Goal: Transaction & Acquisition: Obtain resource

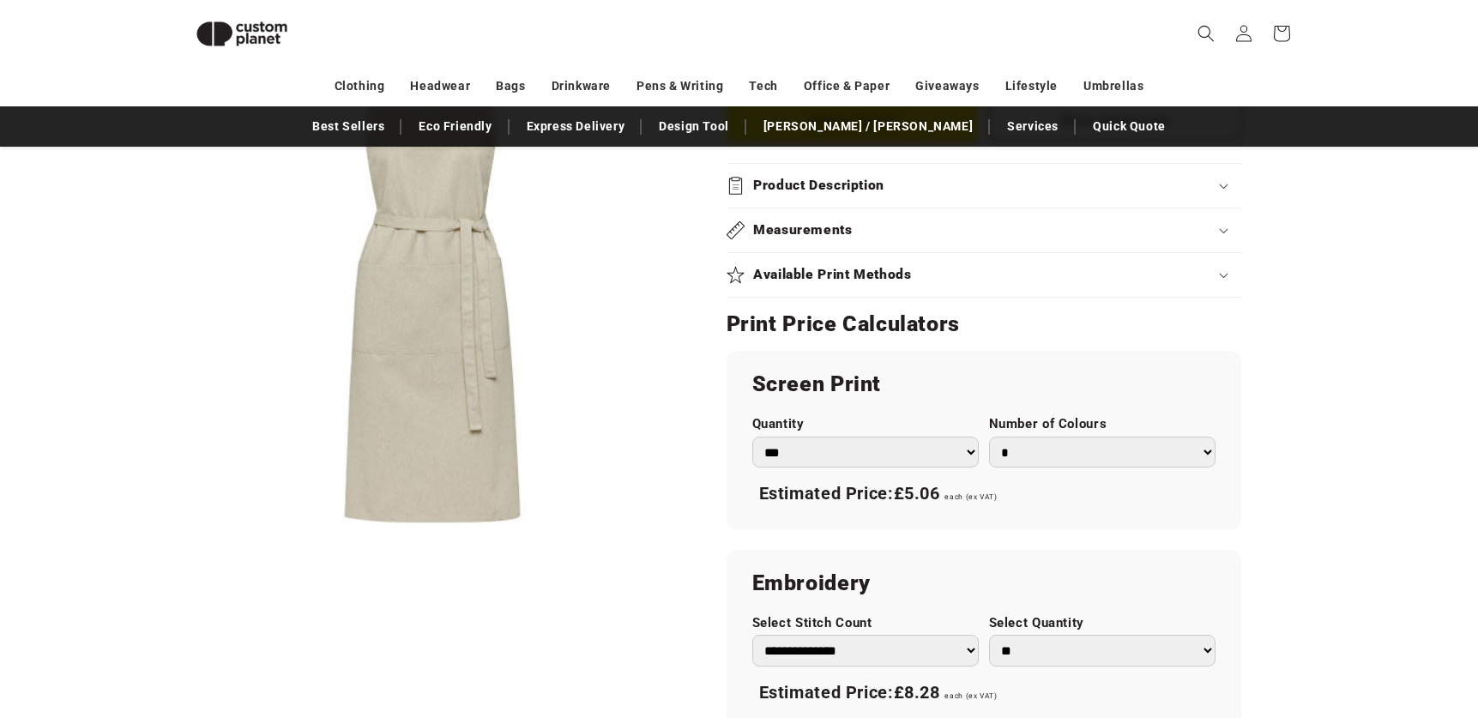
scroll to position [827, 0]
click at [835, 438] on select "*** *** *** **** **** **** ***** *****" at bounding box center [865, 454] width 226 height 32
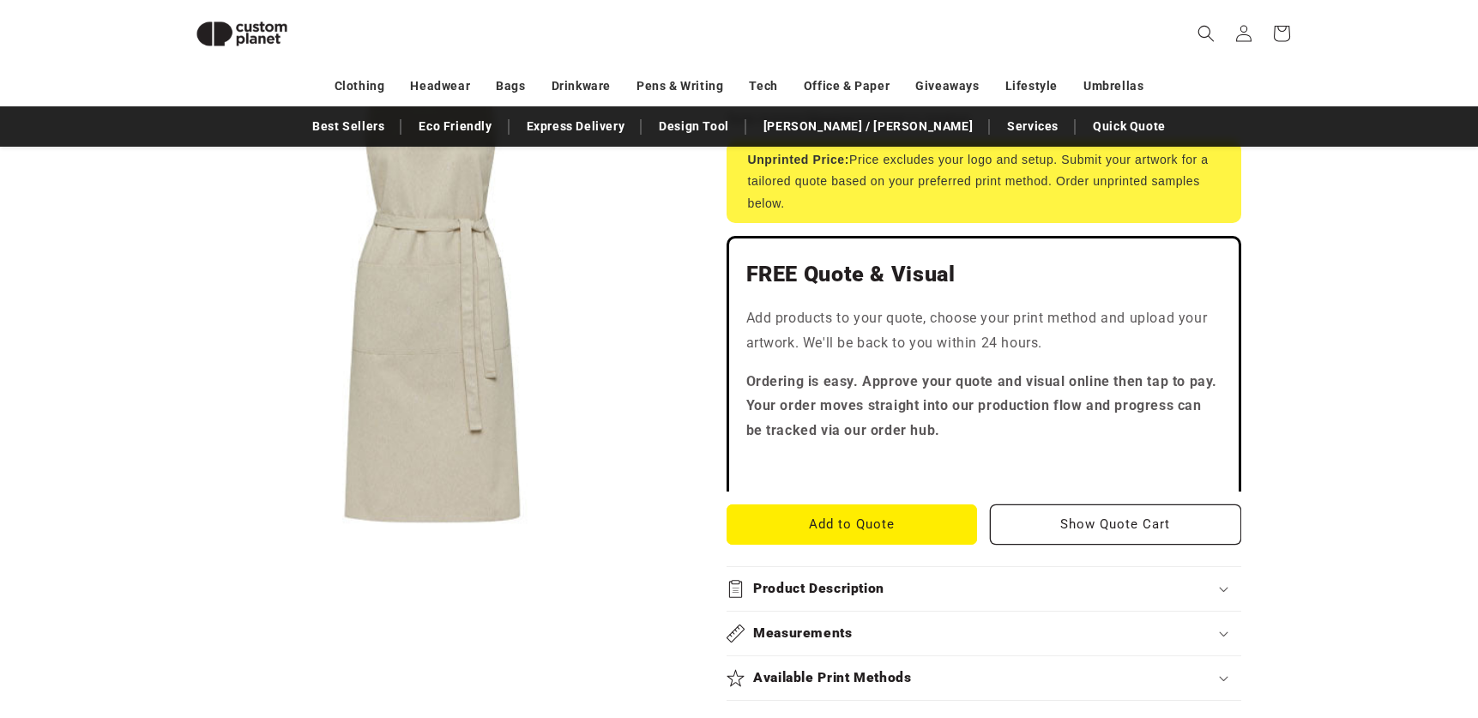
scroll to position [426, 0]
click at [824, 504] on button "Add to Quote" at bounding box center [852, 524] width 251 height 40
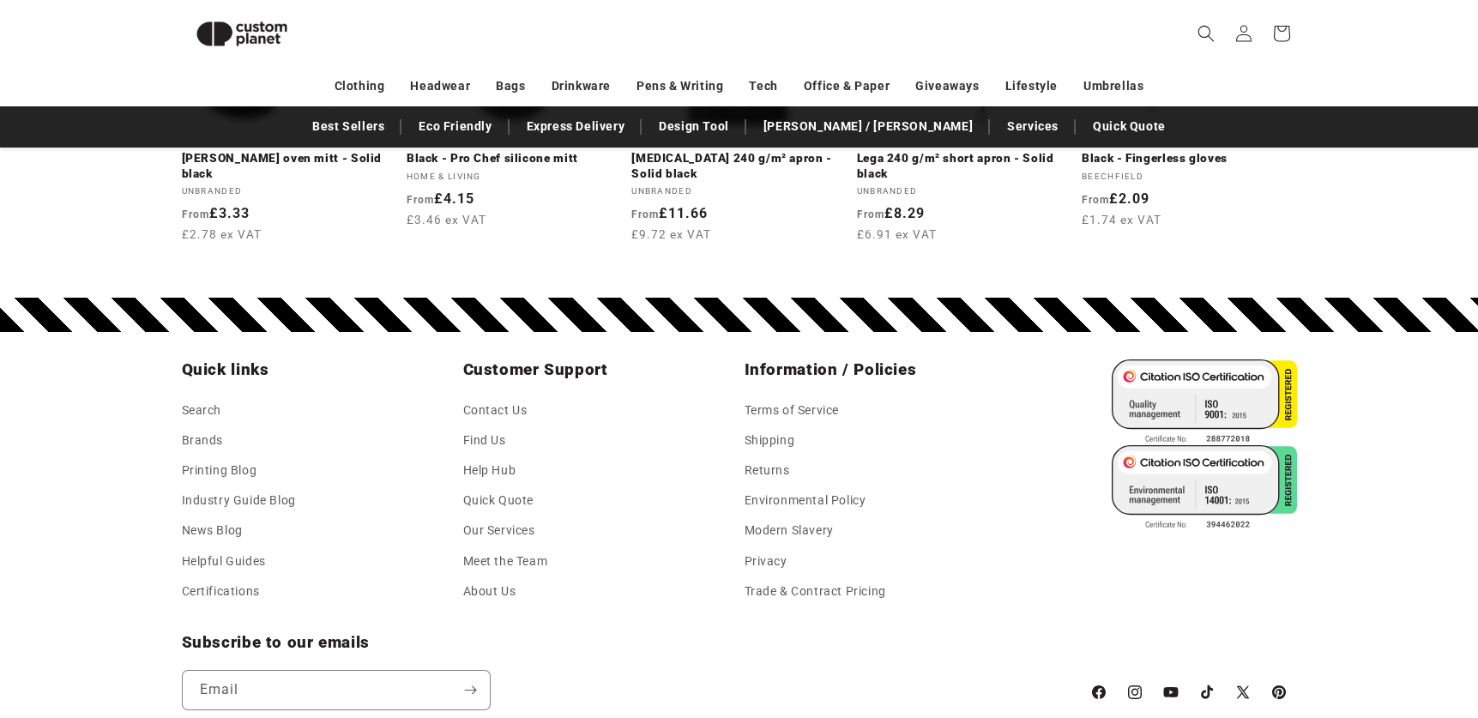
scroll to position [2320, 0]
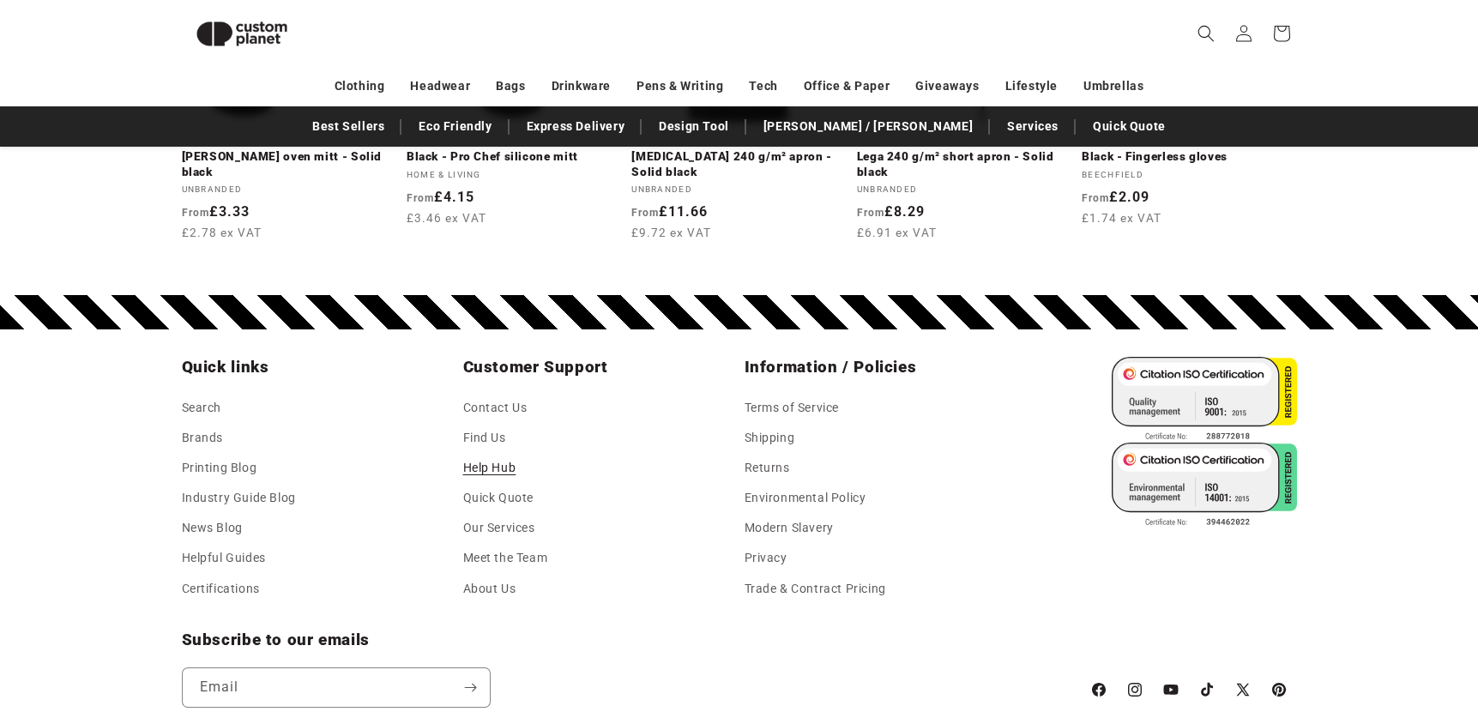
click at [484, 474] on link "Help Hub" at bounding box center [489, 468] width 53 height 30
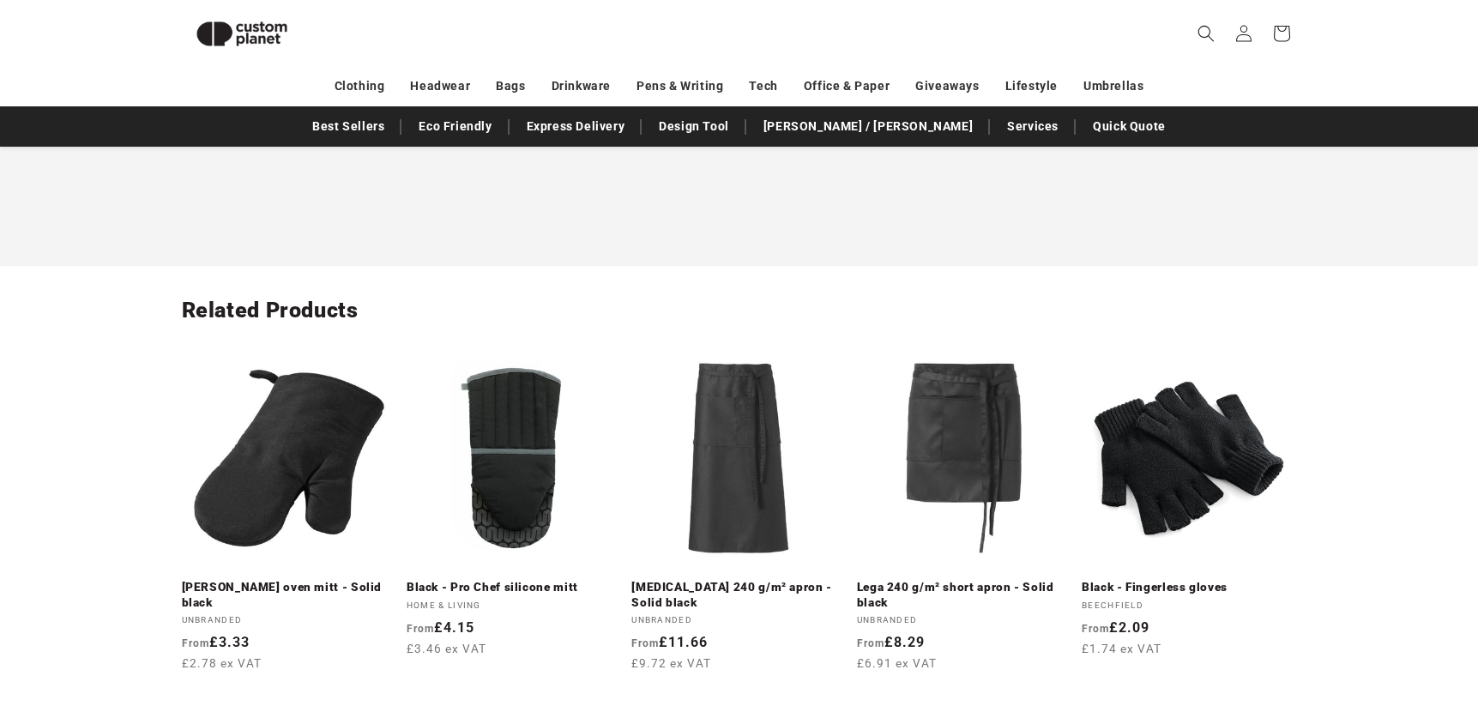
scroll to position [1953, 0]
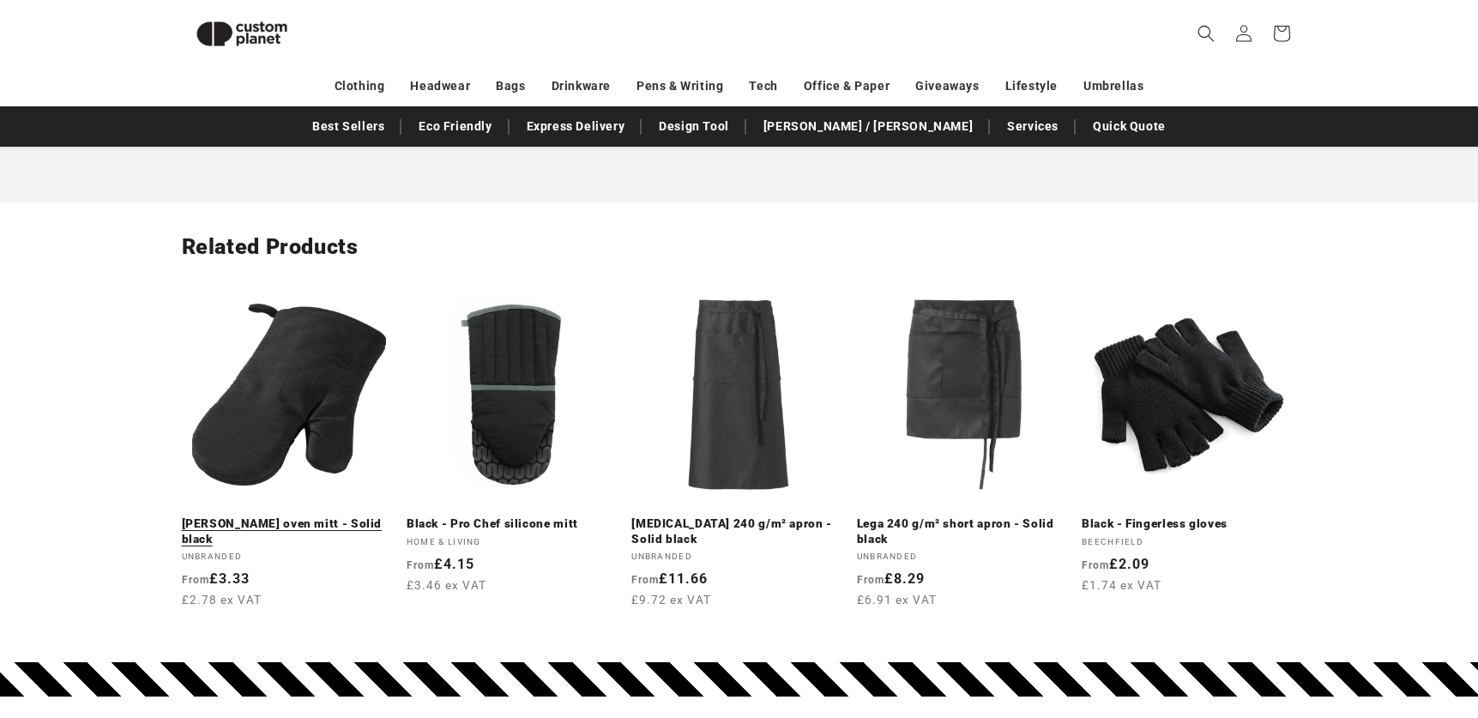
click at [301, 516] on link "Zander oven mitt - Solid black" at bounding box center [289, 531] width 214 height 30
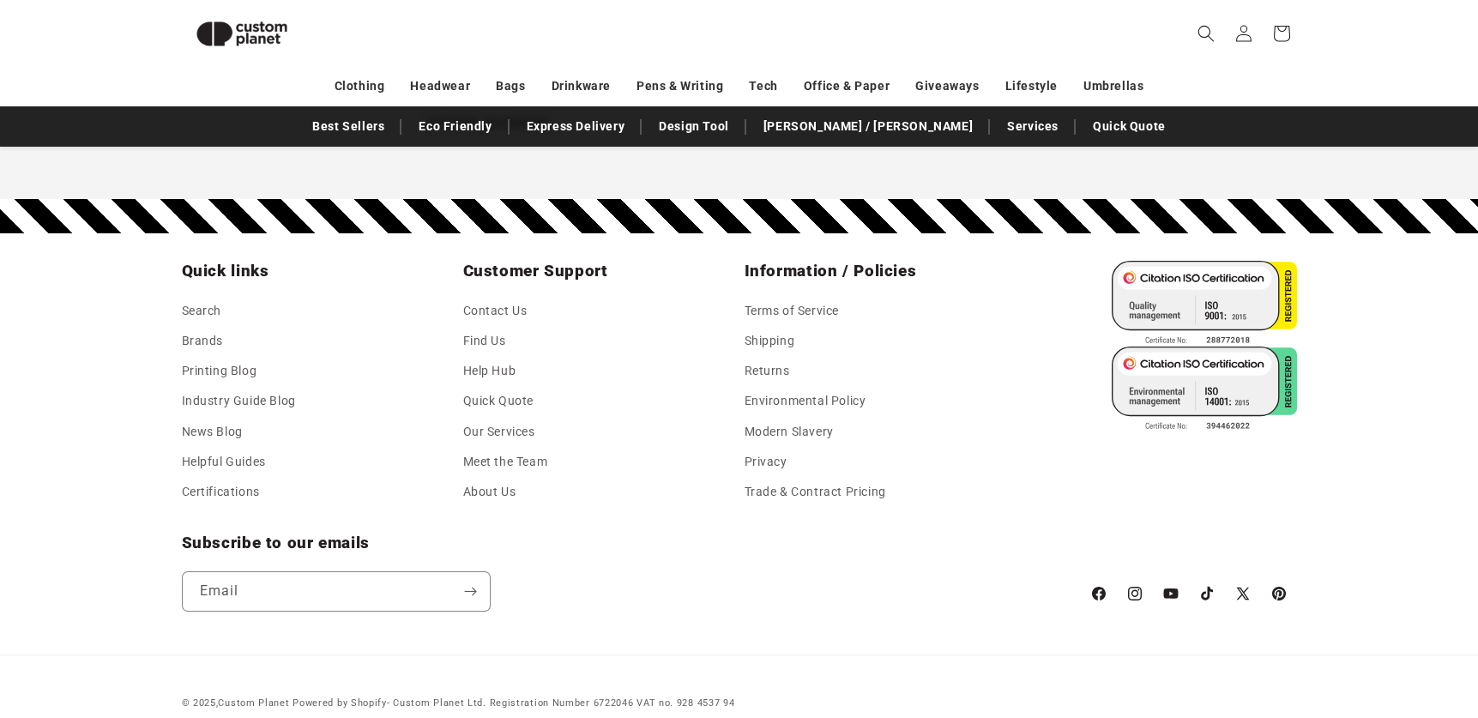
scroll to position [414, 0]
click at [776, 326] on link "Shipping" at bounding box center [770, 341] width 51 height 30
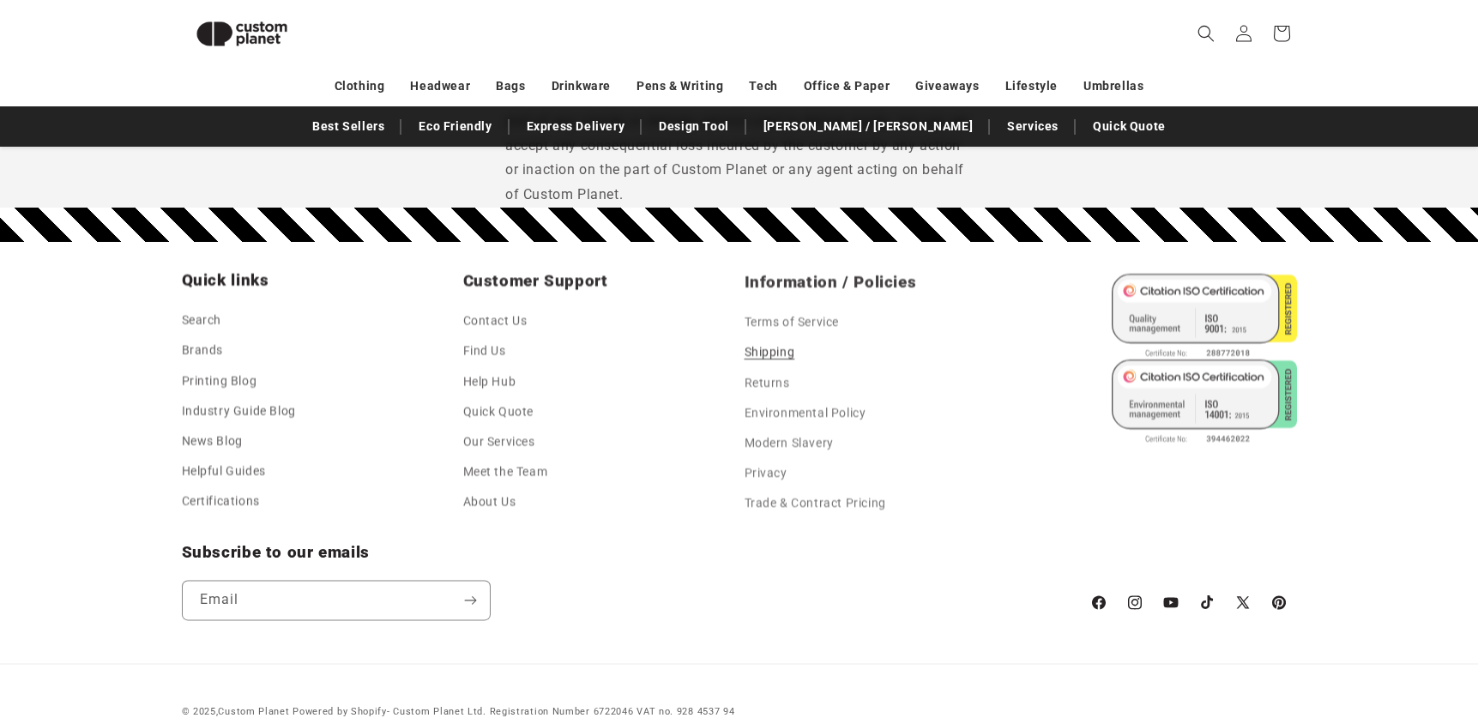
scroll to position [2157, 0]
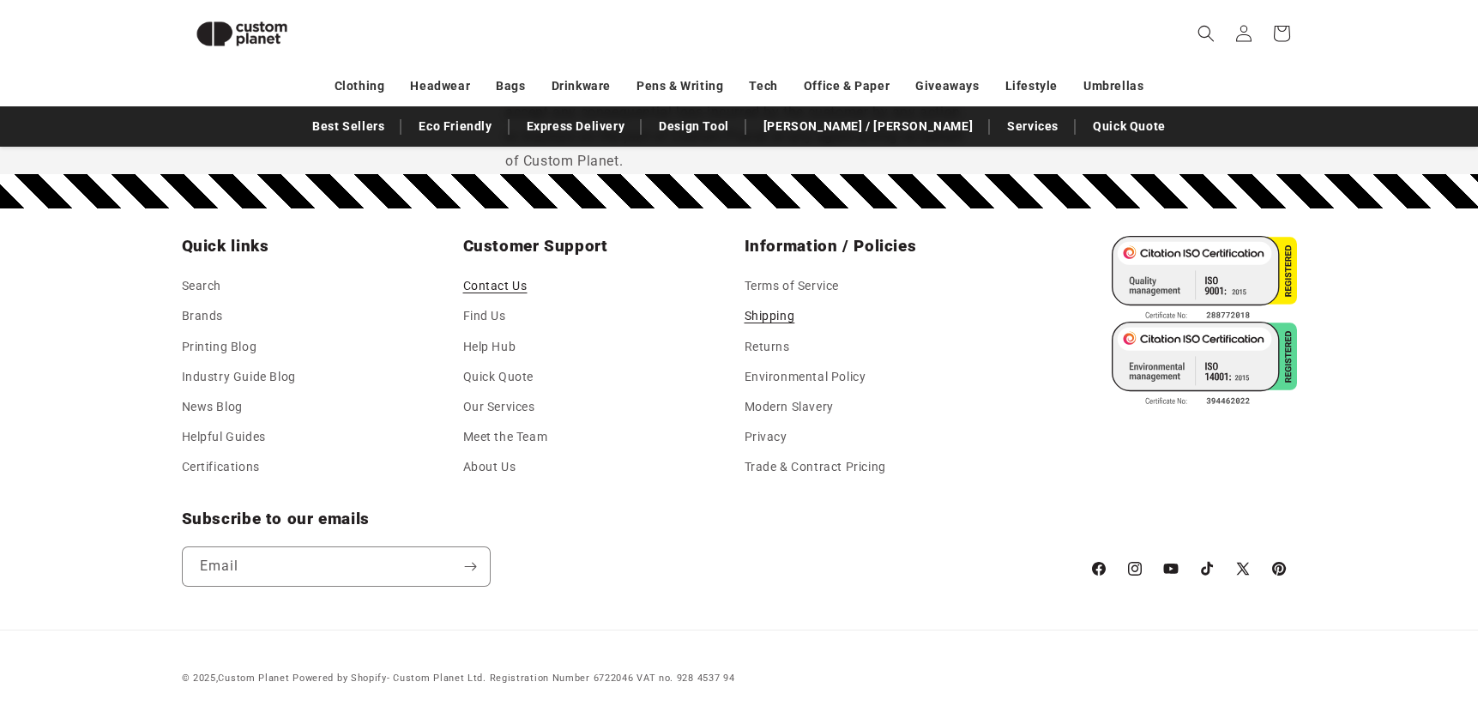
click at [486, 281] on link "Contact Us" at bounding box center [495, 288] width 64 height 26
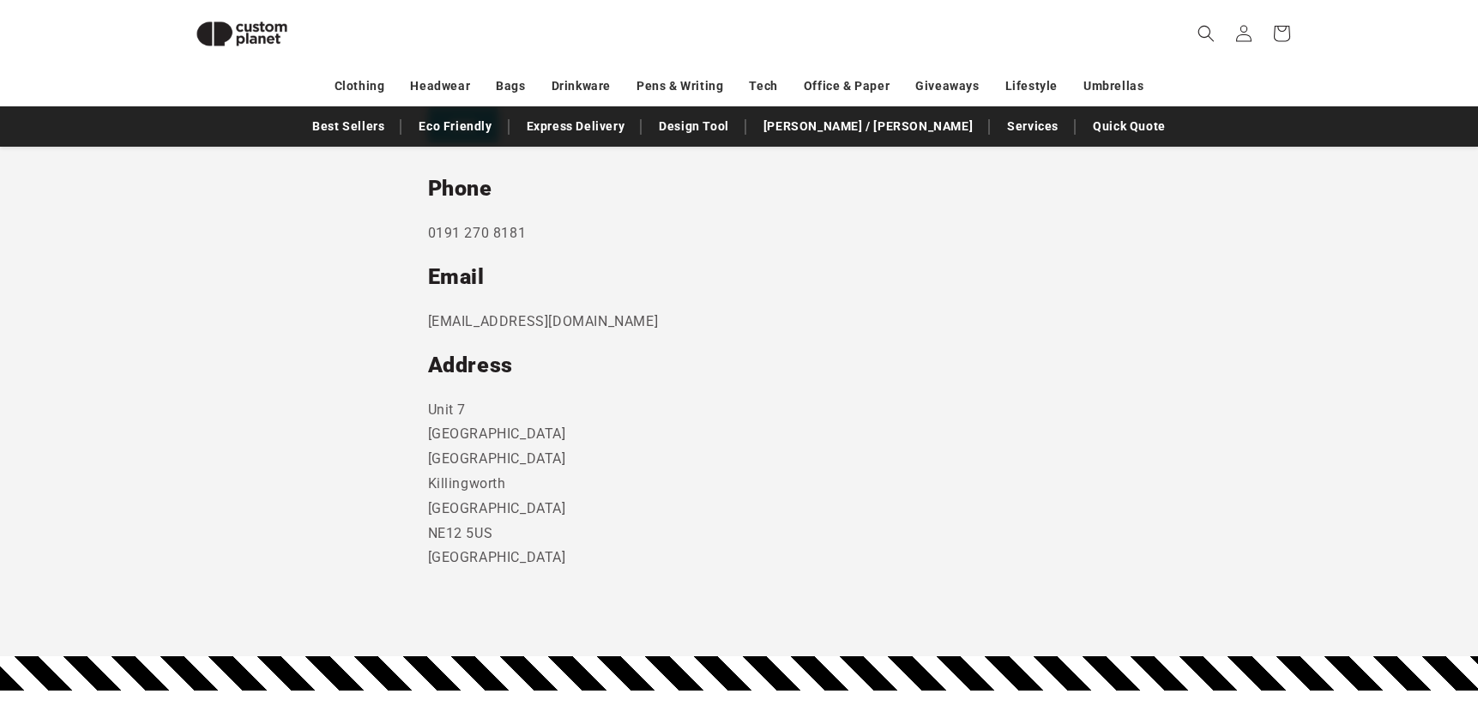
scroll to position [880, 0]
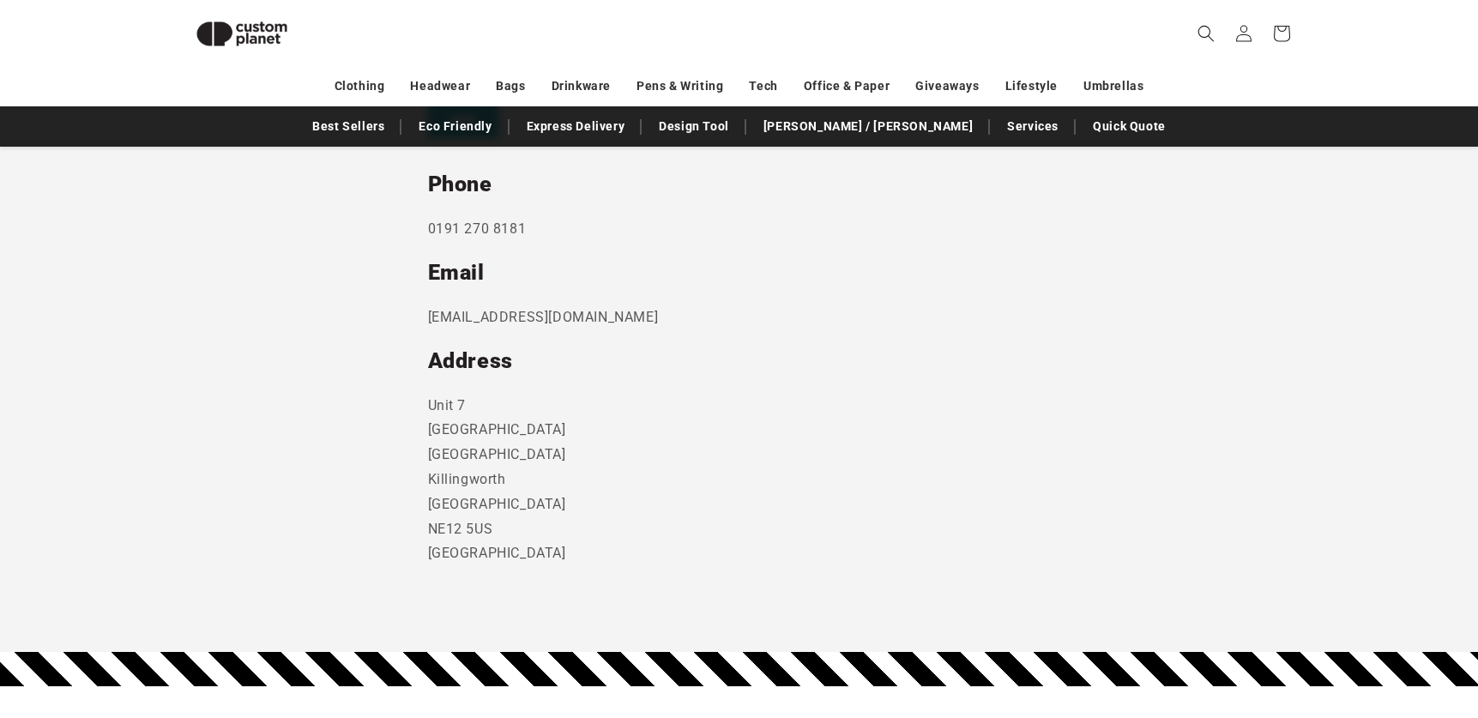
click at [504, 317] on p "[EMAIL_ADDRESS][DOMAIN_NAME]" at bounding box center [739, 317] width 623 height 25
copy div "[EMAIL_ADDRESS][DOMAIN_NAME]"
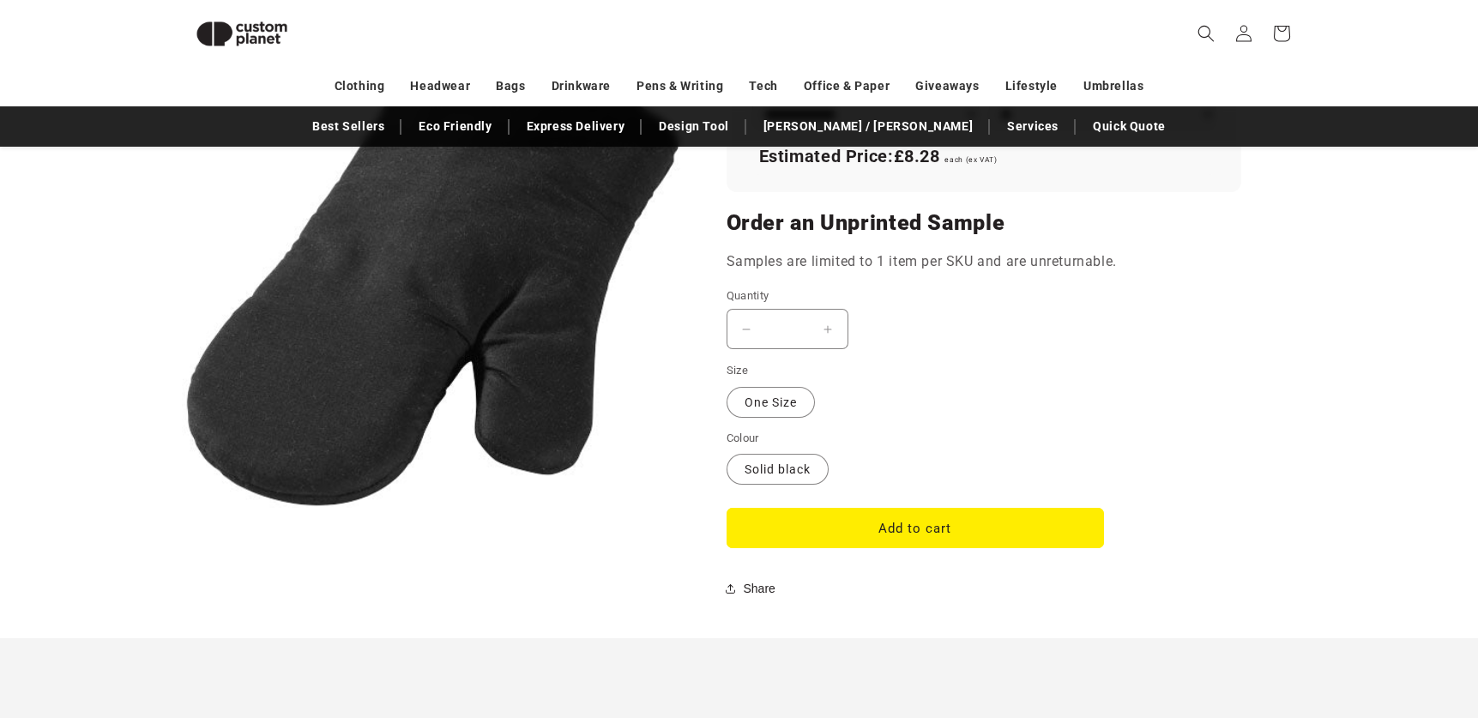
scroll to position [1251, 0]
